Goal: Task Accomplishment & Management: Manage account settings

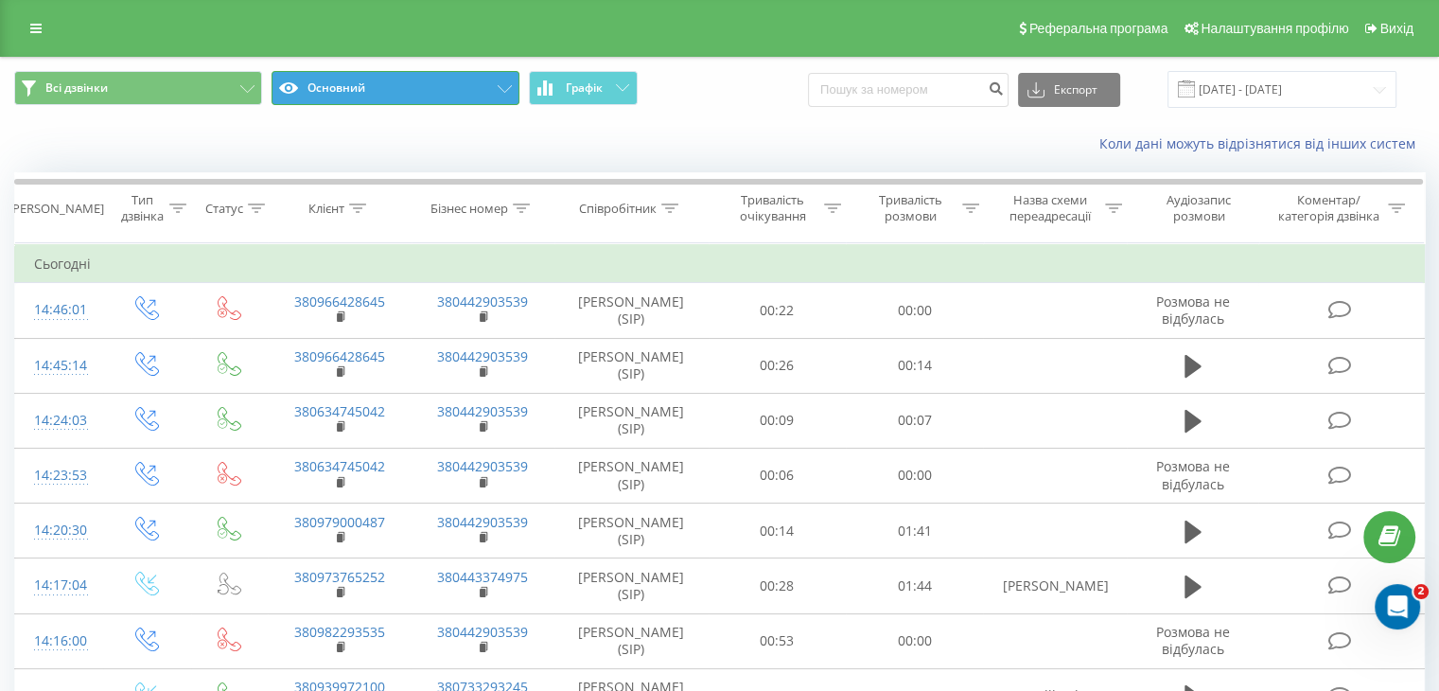
click at [407, 83] on button "Основний" at bounding box center [395, 88] width 248 height 34
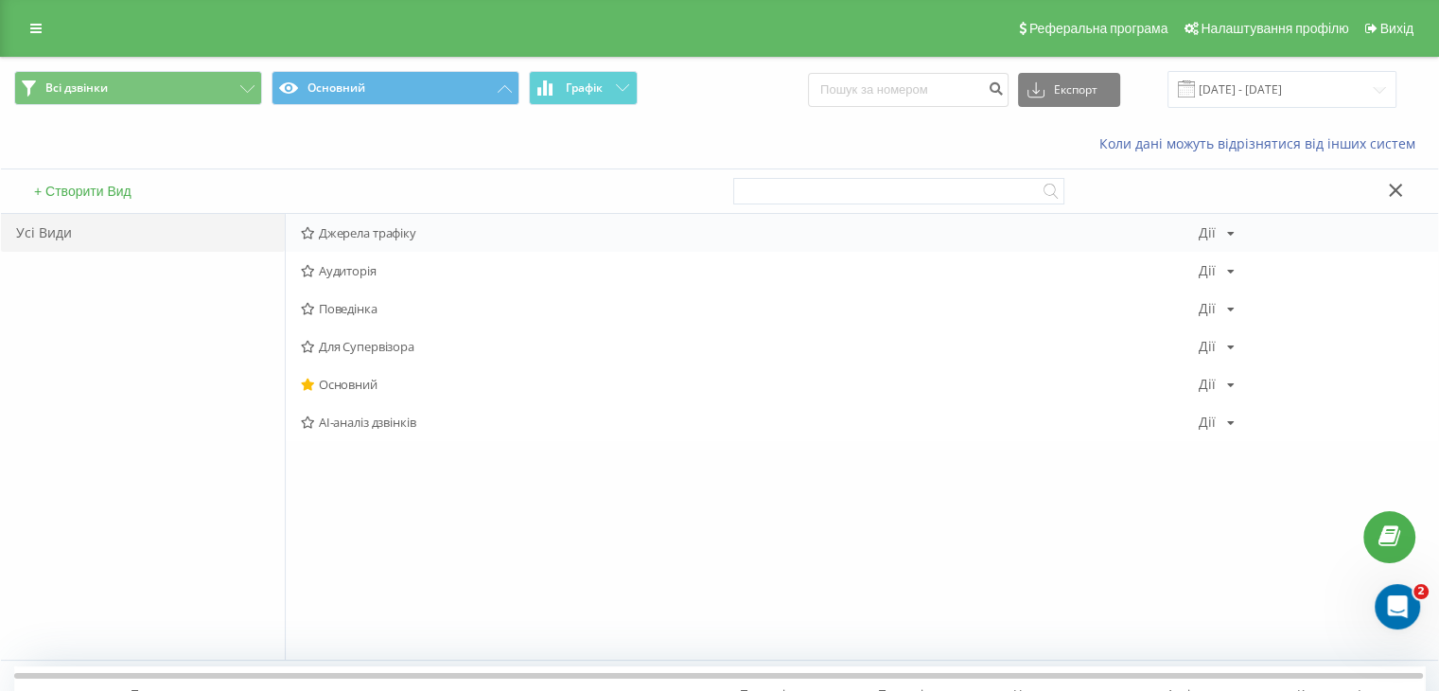
click at [409, 237] on span "Джерела трафіку" at bounding box center [750, 232] width 898 height 13
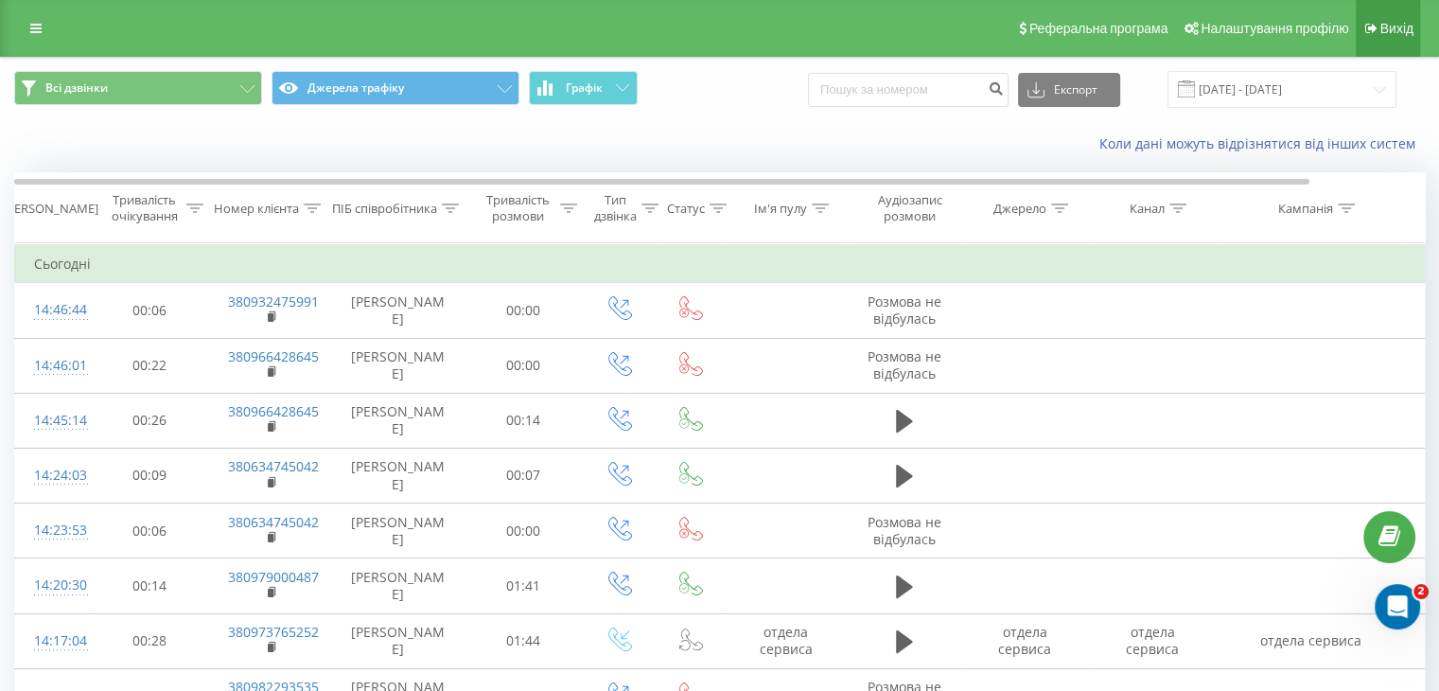
click at [1400, 44] on link "Вихід" at bounding box center [1388, 28] width 64 height 57
